Goal: Information Seeking & Learning: Check status

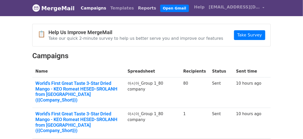
click at [136, 9] on link "Reports" at bounding box center [147, 8] width 22 height 10
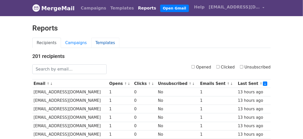
click at [99, 44] on link "Templates" at bounding box center [105, 43] width 28 height 11
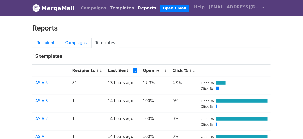
click at [109, 9] on link "Templates" at bounding box center [122, 8] width 28 height 10
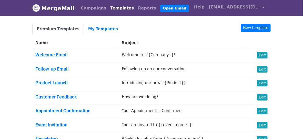
scroll to position [4, 0]
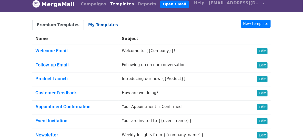
click at [91, 27] on link "My Templates" at bounding box center [103, 25] width 38 height 11
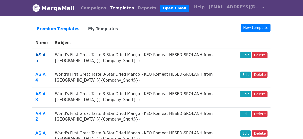
click at [41, 54] on link "ASIA 5" at bounding box center [40, 57] width 10 height 11
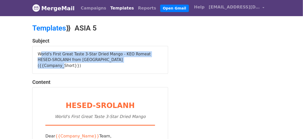
drag, startPoint x: 123, startPoint y: 60, endPoint x: 37, endPoint y: 55, distance: 86.3
click at [37, 55] on div "World's First Great Taste 3-Star Dried Mango - KEO Romeat HESED-SROLANH from [G…" at bounding box center [100, 60] width 135 height 28
copy div "World's First Great Taste 3-Star Dried Mango - KEO Romeat HESED-SROLANH from Ca…"
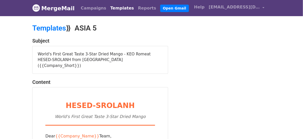
click at [52, 30] on link "Templates" at bounding box center [49, 28] width 34 height 8
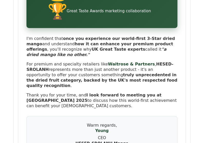
scroll to position [1709, 0]
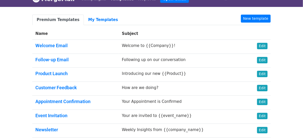
scroll to position [11, 0]
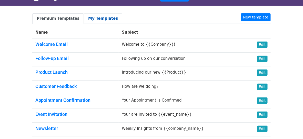
click at [90, 18] on link "My Templates" at bounding box center [103, 18] width 38 height 11
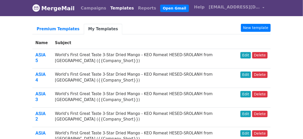
scroll to position [50, 0]
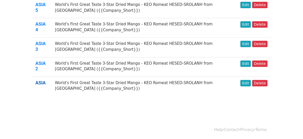
click at [38, 81] on link "ASIA" at bounding box center [40, 82] width 10 height 5
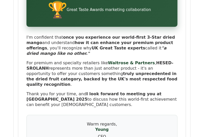
scroll to position [1709, 0]
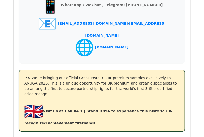
scroll to position [1931, 0]
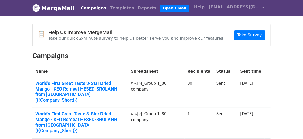
click at [89, 8] on link "Campaigns" at bounding box center [93, 8] width 29 height 10
click at [112, 9] on link "Templates" at bounding box center [122, 8] width 28 height 10
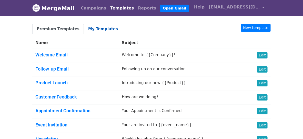
click at [92, 28] on link "My Templates" at bounding box center [103, 29] width 38 height 11
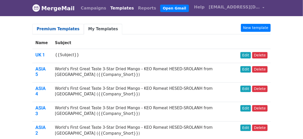
click at [59, 28] on link "Premium Templates" at bounding box center [58, 29] width 52 height 11
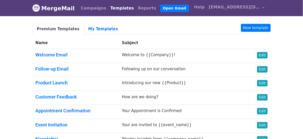
click at [13, 56] on body "MergeMail Campaigns Templates Reports Open Gmail Daily emails left: 200 Help [E…" at bounding box center [151, 106] width 303 height 213
click at [99, 29] on link "My Templates" at bounding box center [103, 29] width 38 height 11
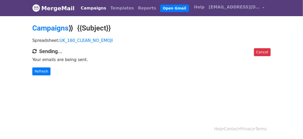
click at [197, 38] on p "Spreadsheet: UK_160_CLEAN_NO_EMOJI" at bounding box center [151, 40] width 238 height 5
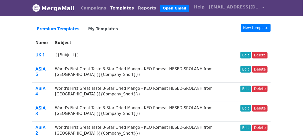
click at [136, 9] on link "Reports" at bounding box center [147, 8] width 22 height 10
click at [136, 7] on link "Reports" at bounding box center [147, 8] width 22 height 10
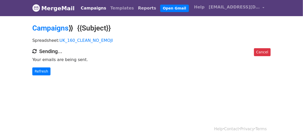
click at [136, 9] on link "Reports" at bounding box center [147, 8] width 22 height 10
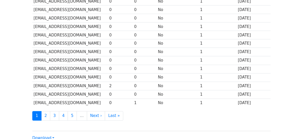
scroll to position [239, 0]
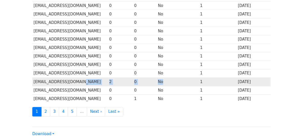
drag, startPoint x: 173, startPoint y: 78, endPoint x: 107, endPoint y: 75, distance: 66.2
click at [107, 78] on tr "[EMAIL_ADDRESS][DOMAIN_NAME] 2 0 No 1 [DATE]" at bounding box center [151, 82] width 238 height 8
click at [106, 78] on td "[EMAIL_ADDRESS][DOMAIN_NAME]" at bounding box center [70, 82] width 76 height 8
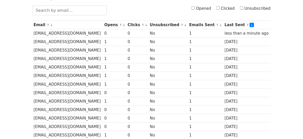
scroll to position [51, 0]
